Goal: Find specific page/section: Find specific page/section

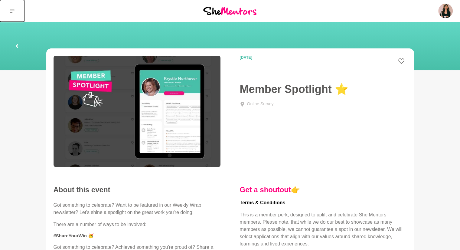
click at [13, 11] on icon at bounding box center [12, 10] width 5 height 5
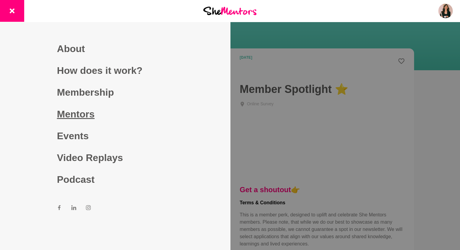
click at [92, 107] on link "Mentors" at bounding box center [115, 114] width 116 height 22
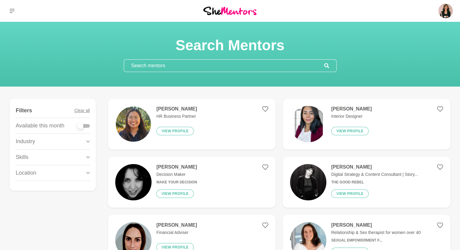
click at [189, 68] on input "text" at bounding box center [224, 66] width 200 height 12
paste input "[PERSON_NAME]"
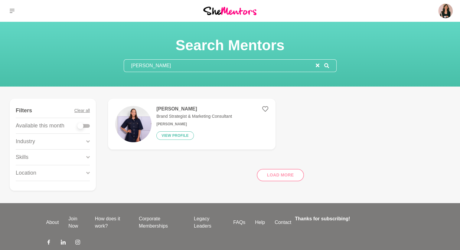
type input "[PERSON_NAME]"
click at [173, 109] on h4 "[PERSON_NAME]" at bounding box center [194, 109] width 76 height 6
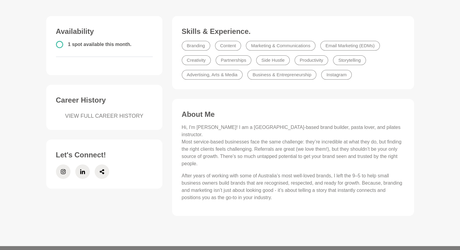
scroll to position [151, 0]
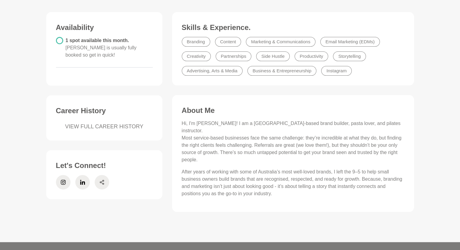
click at [101, 175] on icon at bounding box center [102, 182] width 5 height 15
